Goal: Find specific page/section: Find specific page/section

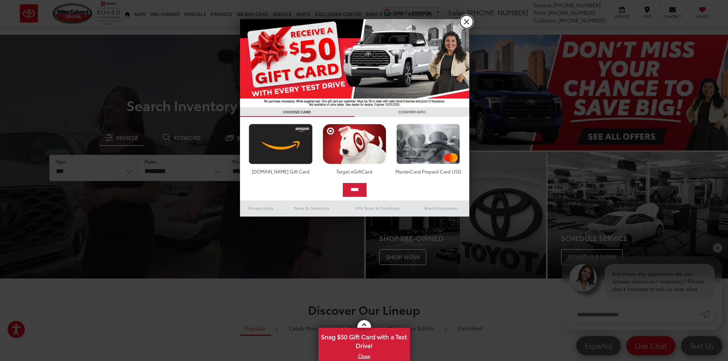
click at [466, 22] on link "X" at bounding box center [466, 21] width 13 height 13
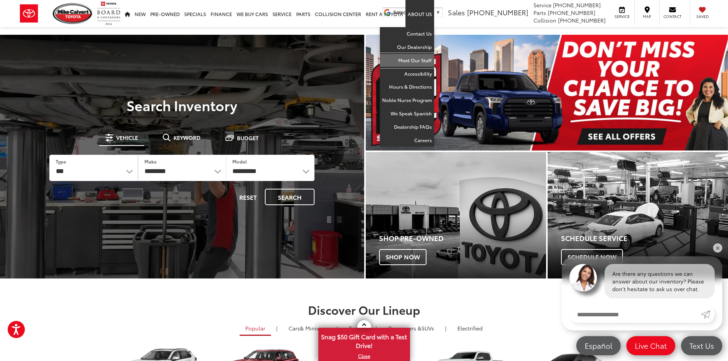
click at [421, 58] on link "Meet Our Staff" at bounding box center [407, 60] width 54 height 13
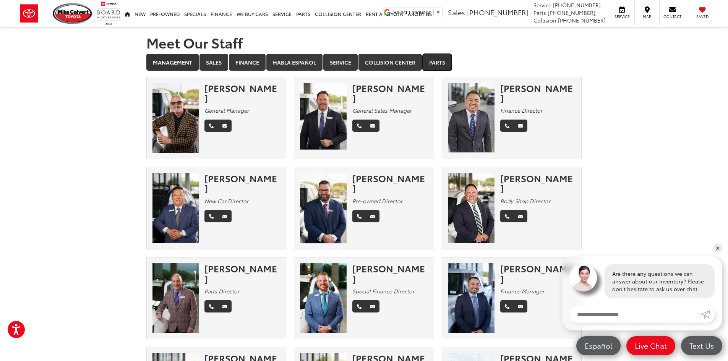
click at [436, 62] on link "Parts" at bounding box center [437, 62] width 29 height 17
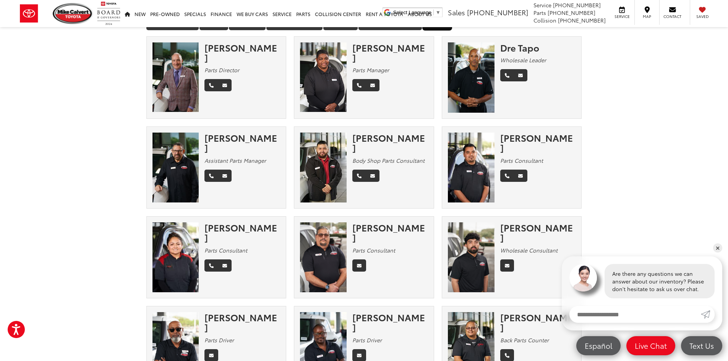
scroll to position [38, 0]
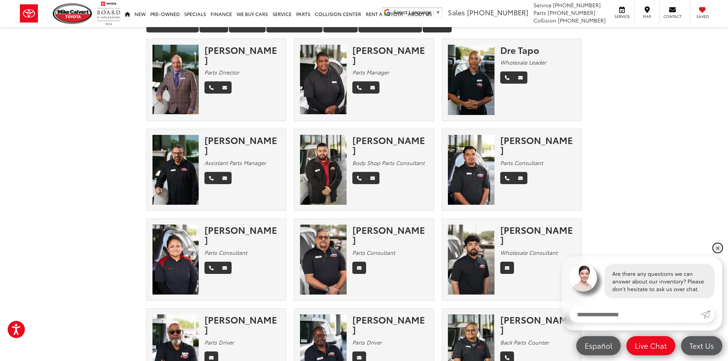
click at [718, 248] on link "✕" at bounding box center [717, 247] width 9 height 9
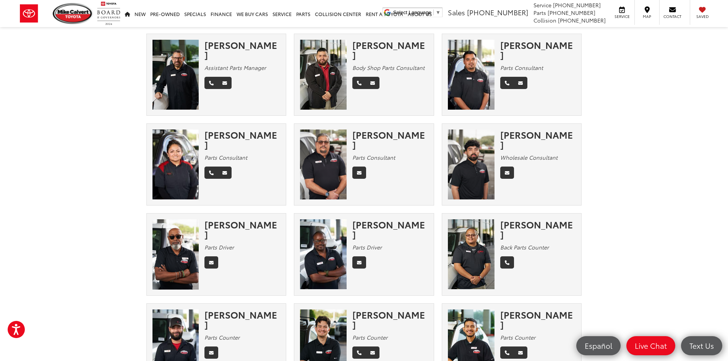
scroll to position [0, 0]
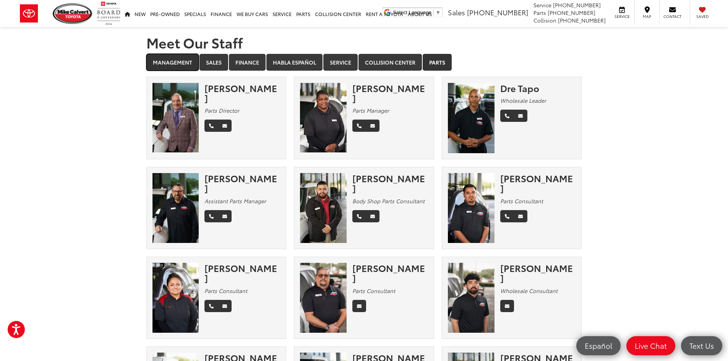
click at [172, 62] on link "Management" at bounding box center [172, 62] width 52 height 17
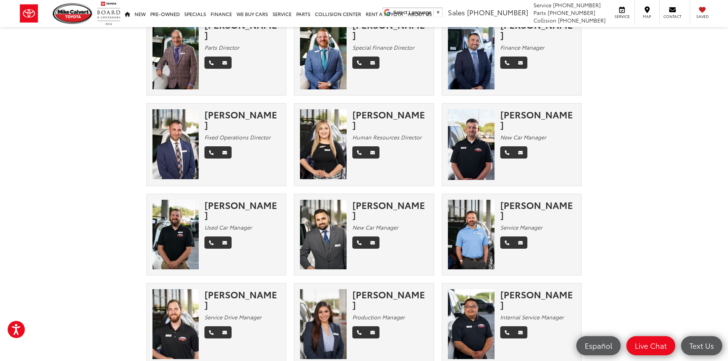
scroll to position [267, 0]
